Goal: Find specific page/section: Find specific page/section

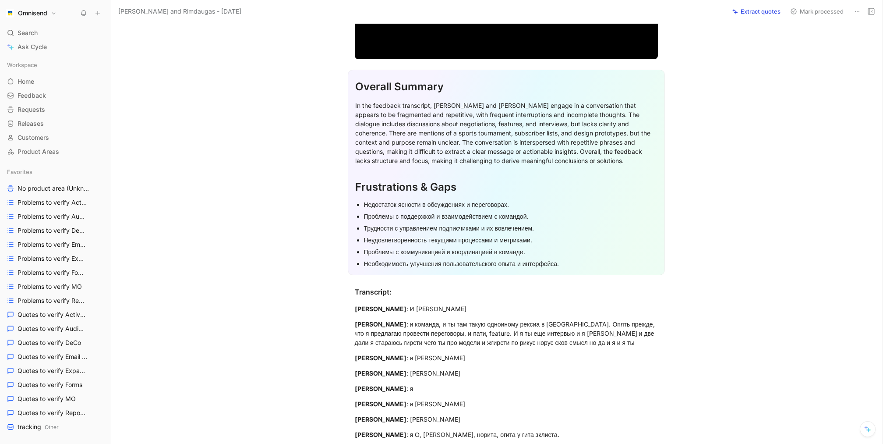
scroll to position [198, 0]
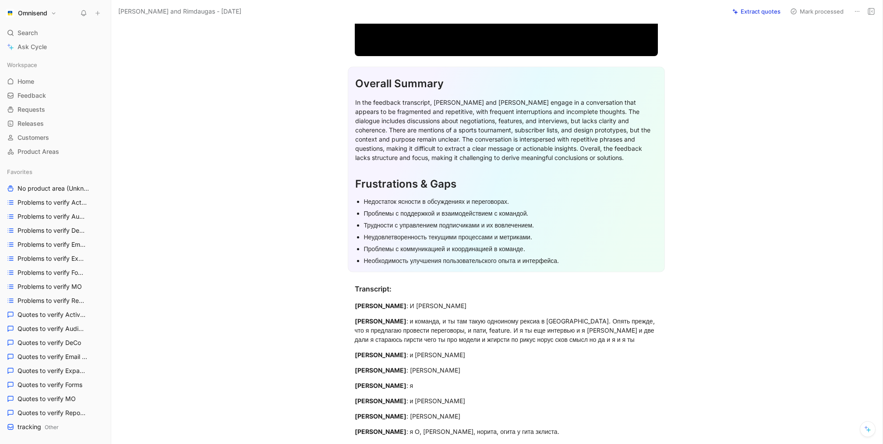
click at [427, 334] on div "[PERSON_NAME] : и команда, и ты там такую одноиному рексиа в [GEOGRAPHIC_DATA].…" at bounding box center [506, 330] width 303 height 28
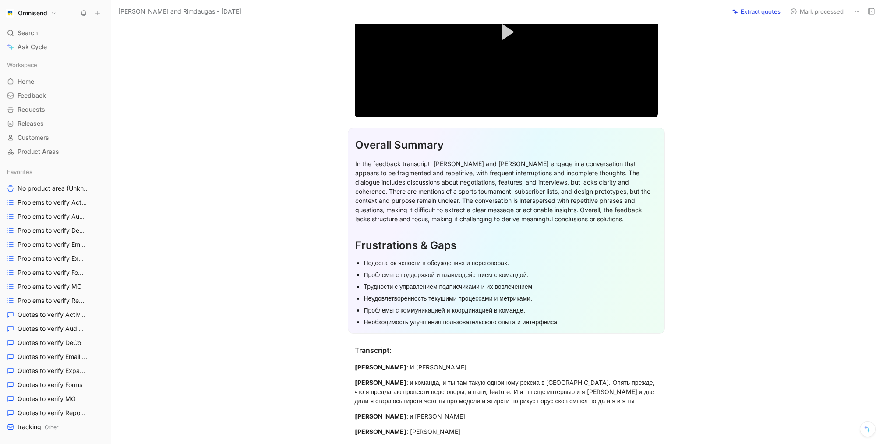
scroll to position [150, 0]
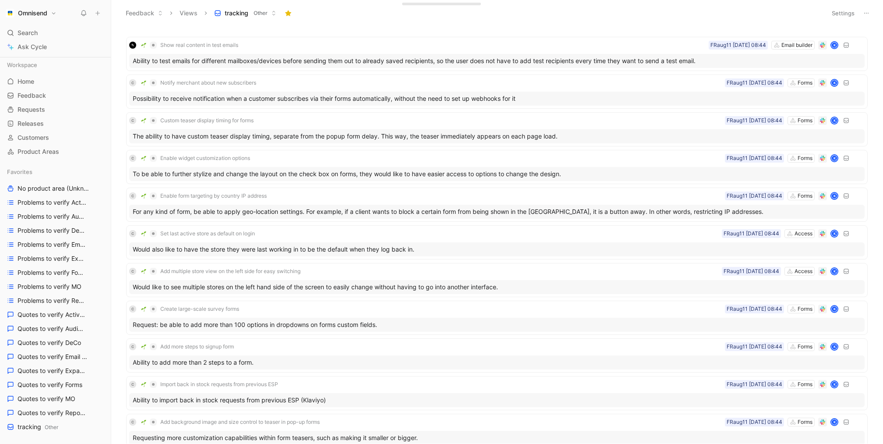
scroll to position [125, 0]
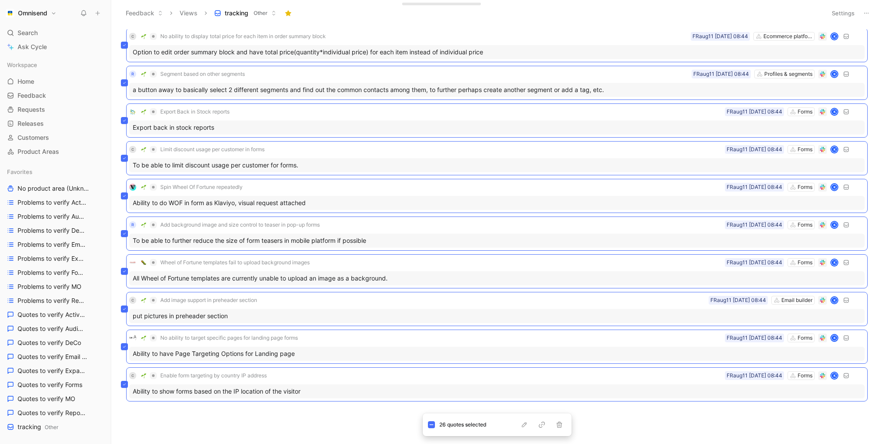
click at [310, 416] on div "C Difficulty customizing email templates Email builder FRaug11 11-08-2025 08:44…" at bounding box center [496, 236] width 760 height 414
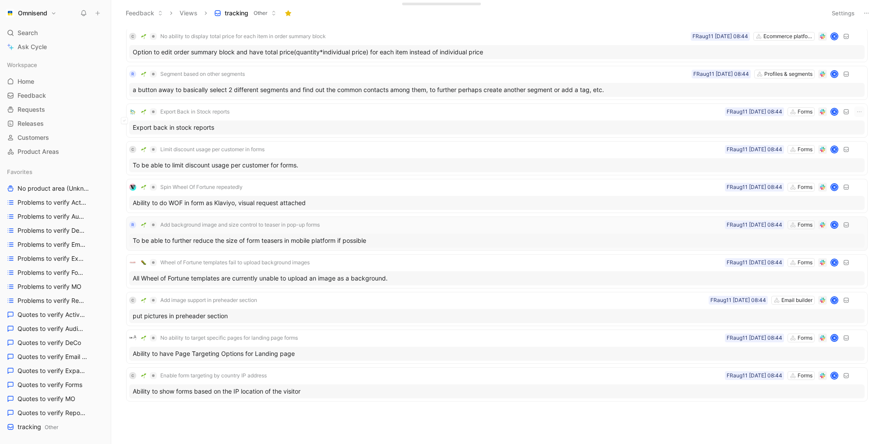
scroll to position [0, 0]
